Goal: Check status: Check status

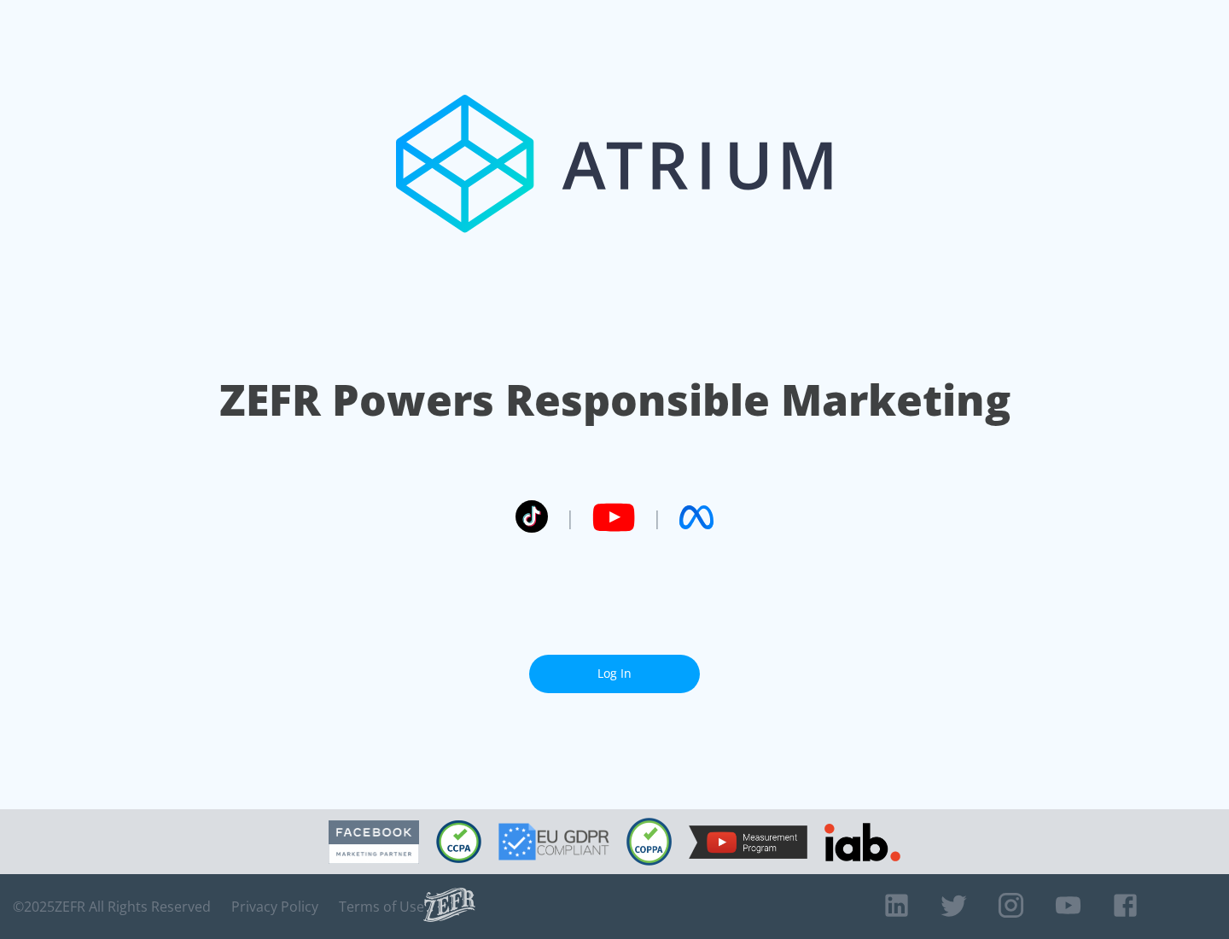
click at [614, 673] on link "Log In" at bounding box center [614, 674] width 171 height 38
